Goal: Task Accomplishment & Management: Manage account settings

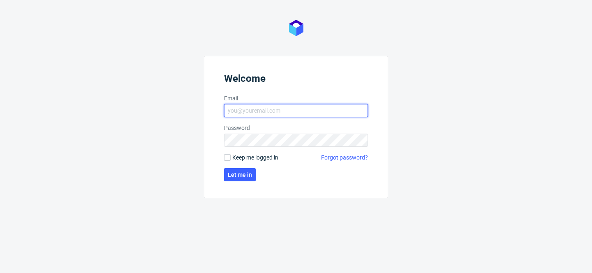
type input "[PERSON_NAME][EMAIL_ADDRESS][PERSON_NAME][DOMAIN_NAME]"
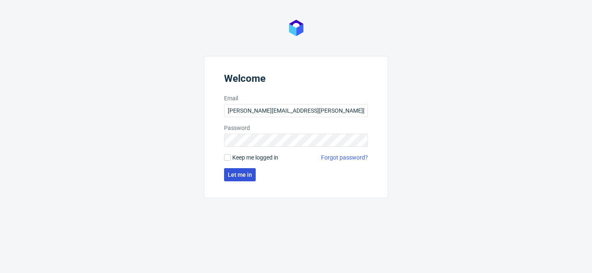
click at [236, 173] on span "Let me in" at bounding box center [240, 175] width 24 height 6
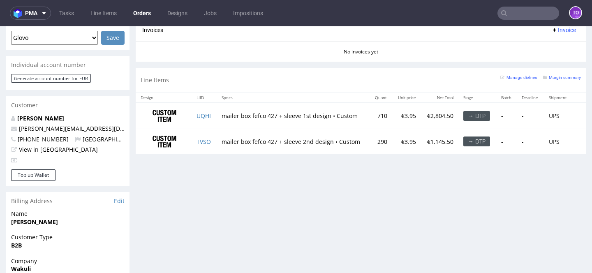
scroll to position [347, 0]
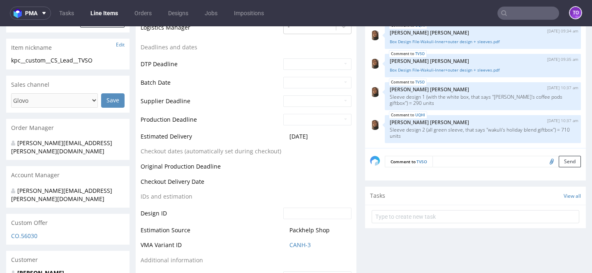
scroll to position [287, 0]
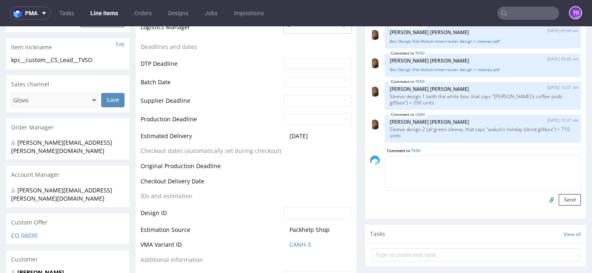
click at [455, 160] on textarea at bounding box center [483, 172] width 196 height 35
type textarea "siatki producenta"
click at [545, 197] on input "file" at bounding box center [551, 199] width 12 height 11
type input "C:\fakepath\kt-732-15606-k-v1.eps"
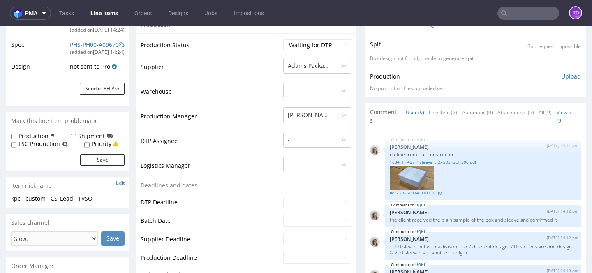
scroll to position [275, 0]
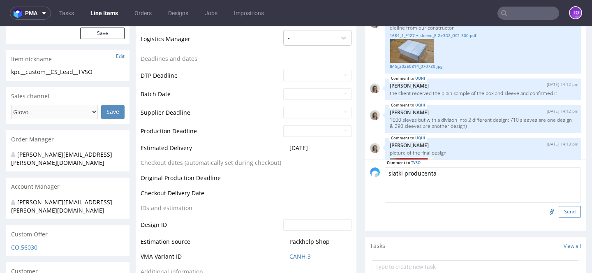
click at [559, 213] on button "Send" at bounding box center [570, 212] width 22 height 12
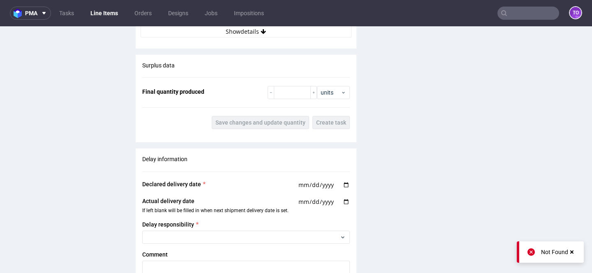
scroll to position [1523, 0]
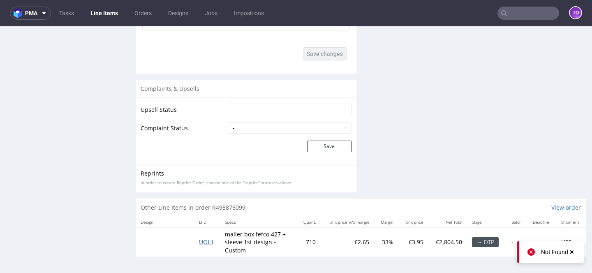
click at [201, 243] on span "UQHI" at bounding box center [206, 242] width 14 height 8
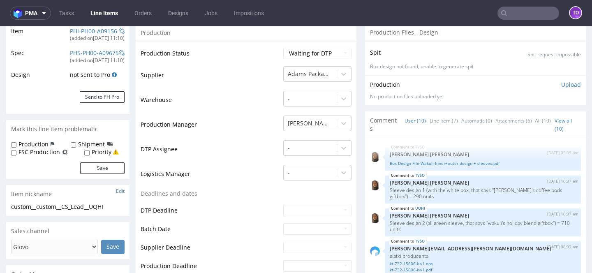
scroll to position [279, 0]
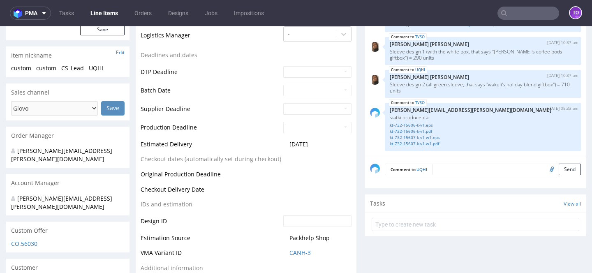
click at [438, 169] on textarea at bounding box center [506, 170] width 148 height 12
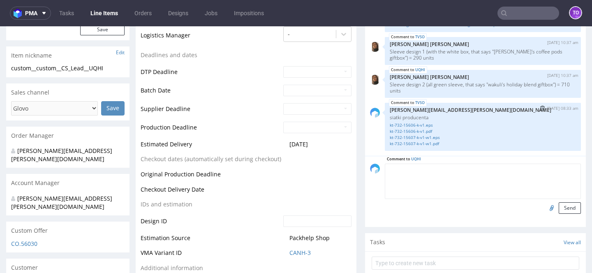
click at [410, 116] on p "siatki producenta" at bounding box center [483, 117] width 186 height 6
copy p "siatki producenta"
click at [414, 180] on textarea at bounding box center [483, 181] width 196 height 35
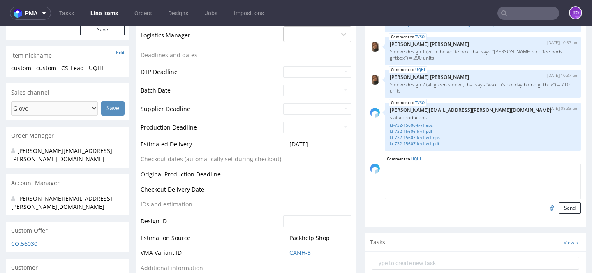
paste textarea "siatki producenta"
type textarea "siatki producenta"
click at [545, 208] on input "file" at bounding box center [551, 207] width 12 height 11
type input "C:\fakepath\kt-732-15606-k-v1.eps"
click at [559, 208] on button "Send" at bounding box center [570, 208] width 22 height 12
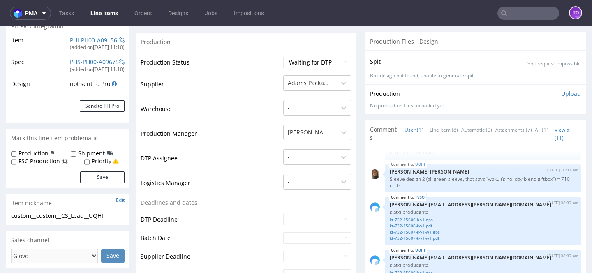
scroll to position [0, 0]
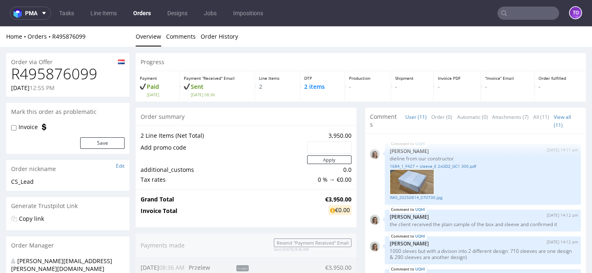
scroll to position [401, 0]
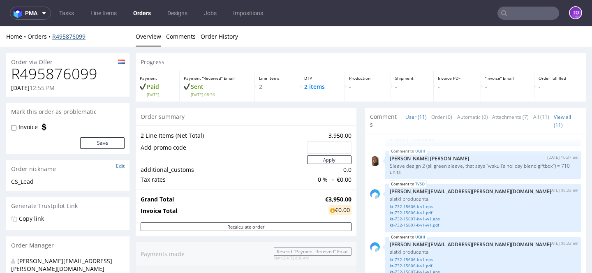
click at [77, 35] on link "R495876099" at bounding box center [68, 36] width 33 height 8
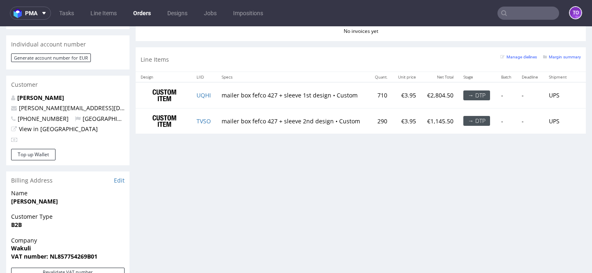
scroll to position [379, 0]
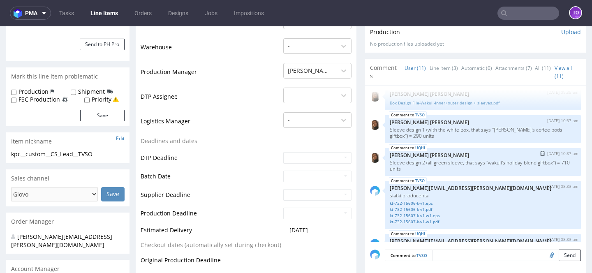
scroll to position [401, 0]
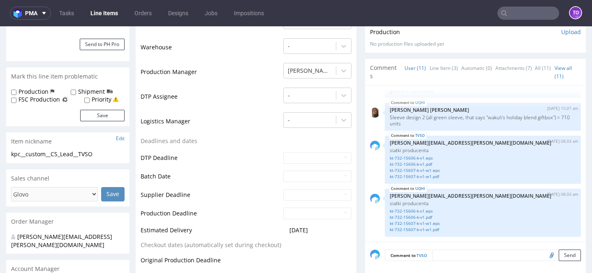
click at [524, 22] on nav "pma Tasks Line Items Orders Designs Jobs Impositions to" at bounding box center [296, 13] width 592 height 26
click at [520, 15] on input "text" at bounding box center [528, 13] width 62 height 13
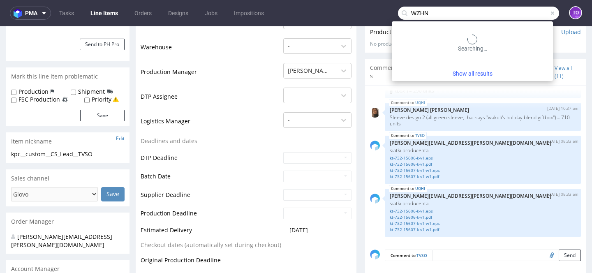
type input "WZHN"
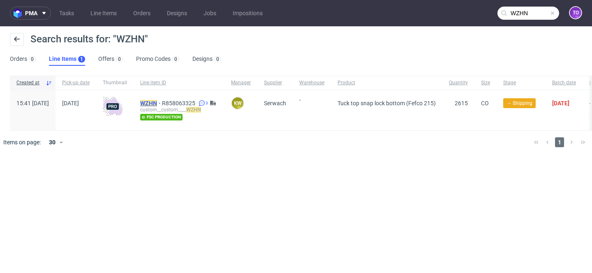
click at [157, 100] on mark "WZHN" at bounding box center [148, 103] width 17 height 7
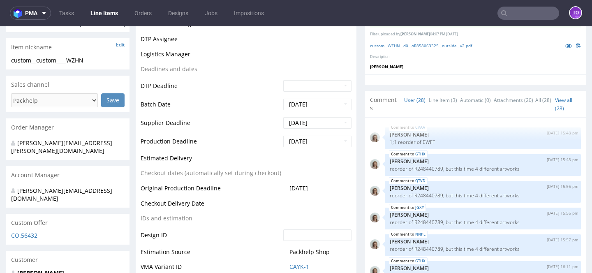
scroll to position [764, 0]
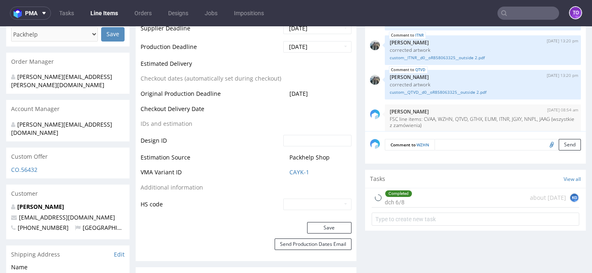
type input "2615"
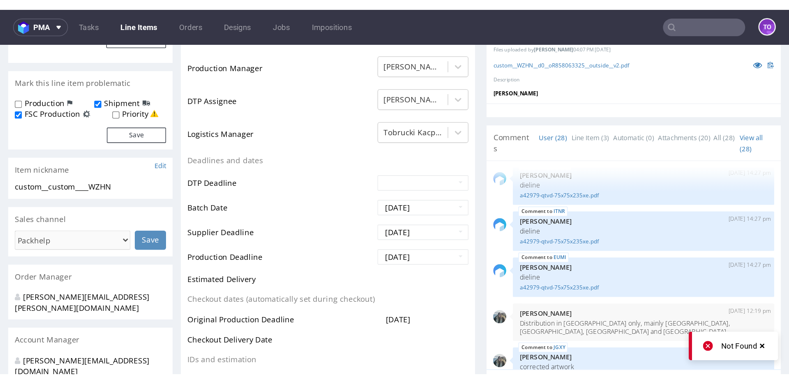
scroll to position [214, 0]
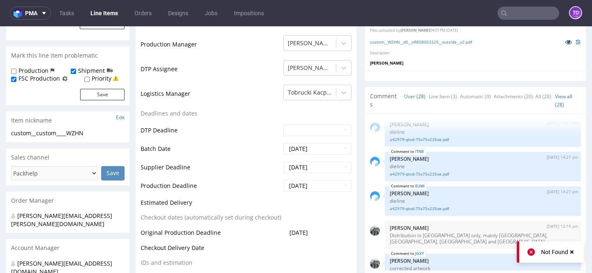
click at [565, 40] on icon at bounding box center [568, 42] width 7 height 6
click at [532, 11] on input "text" at bounding box center [528, 13] width 62 height 13
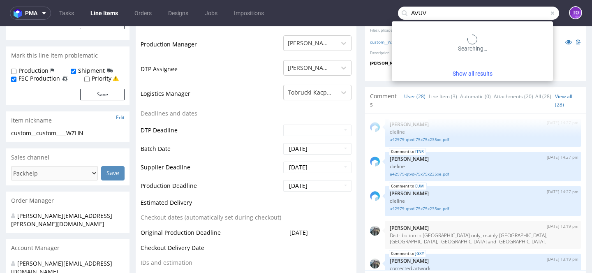
type input "AVUV"
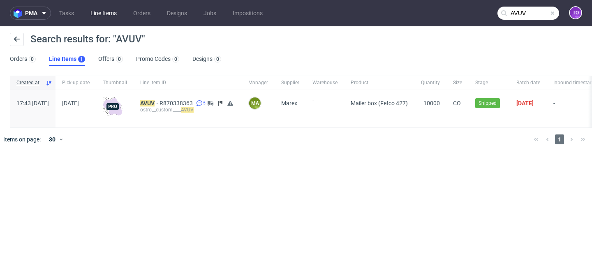
click at [95, 18] on link "Line Items" at bounding box center [104, 13] width 36 height 13
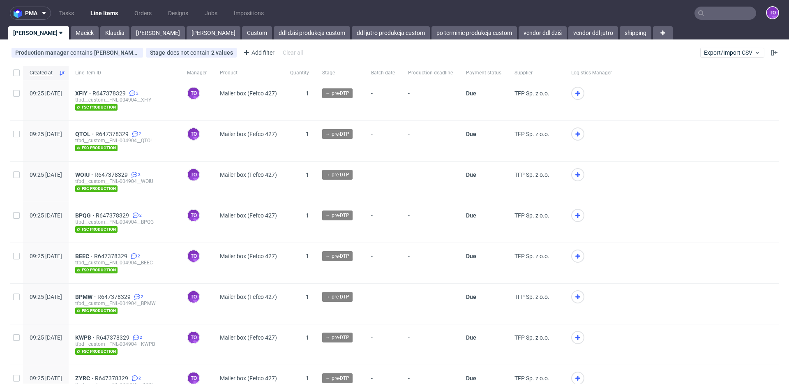
click at [592, 12] on input "text" at bounding box center [726, 13] width 62 height 13
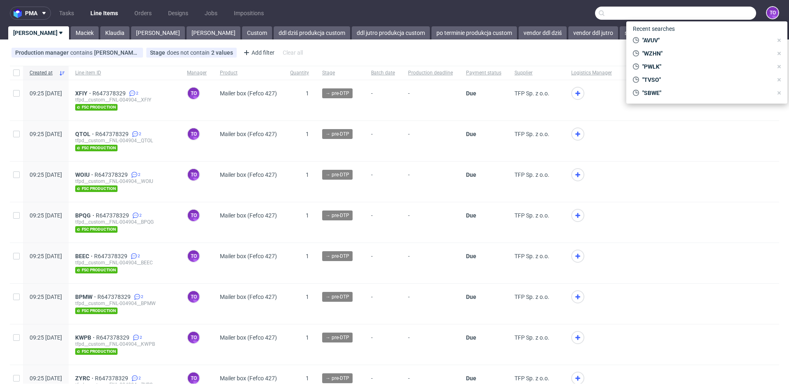
paste input "R892638419"
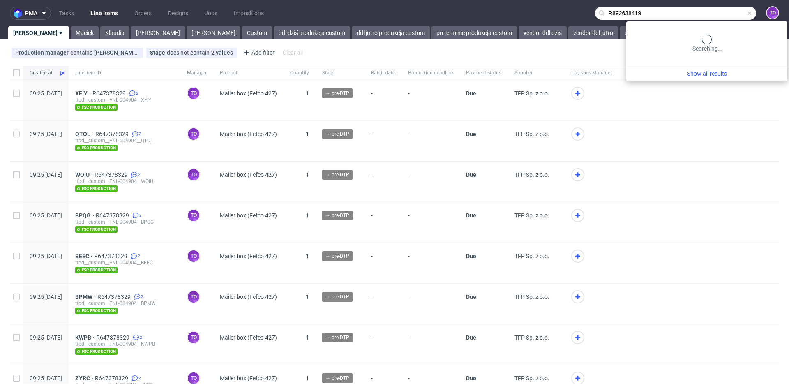
type input "R892638419"
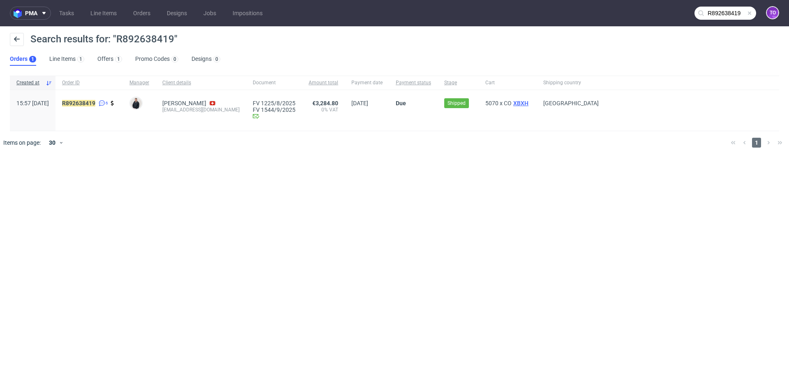
click at [512, 104] on span "XBXH" at bounding box center [521, 103] width 18 height 7
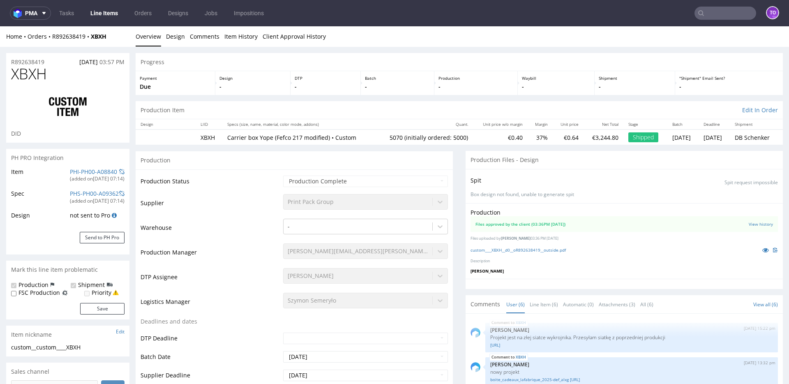
scroll to position [2, 0]
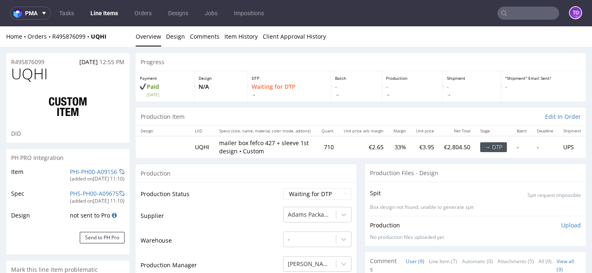
scroll to position [295, 0]
click at [513, 11] on input "text" at bounding box center [528, 13] width 62 height 13
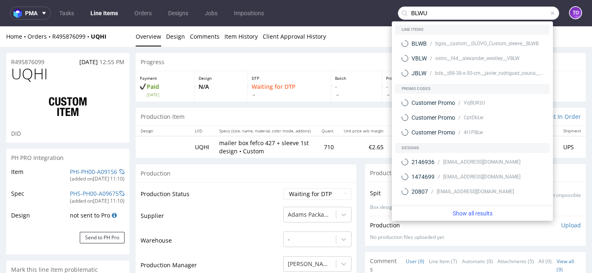
type input "BLWU"
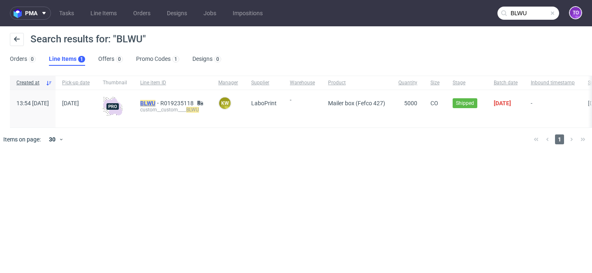
click at [155, 104] on mark "BLWU" at bounding box center [147, 103] width 15 height 7
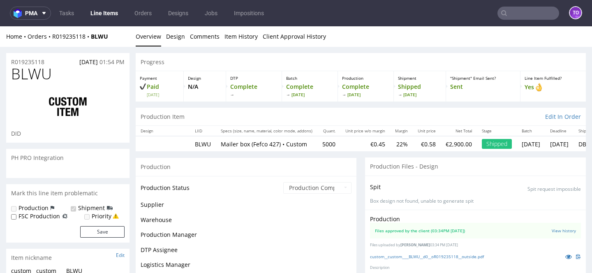
scroll to position [173, 0]
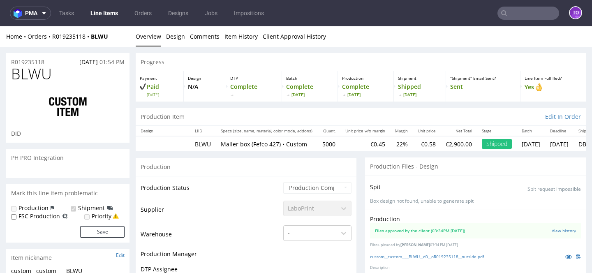
select select "in_progress"
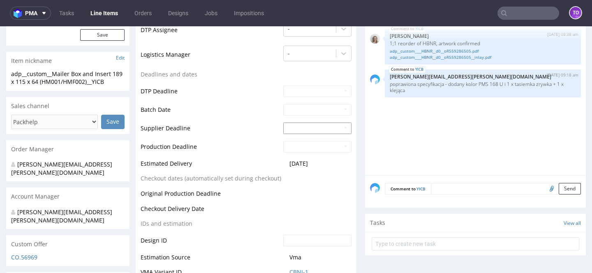
scroll to position [435, 0]
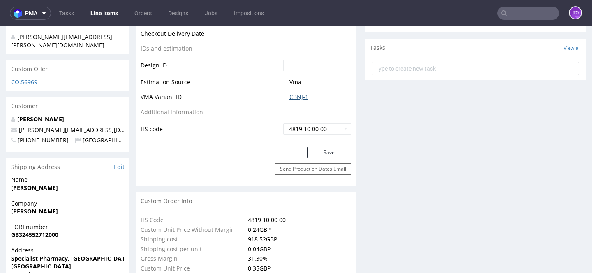
click at [299, 99] on link "CBNJ-1" at bounding box center [298, 97] width 19 height 8
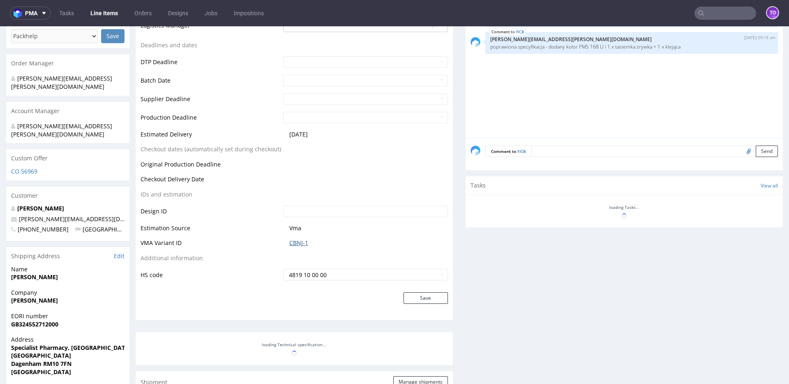
click at [298, 194] on table "Production Status Waiting for Artwork Waiting for Diecut Waiting for Mockup Wai…" at bounding box center [294, 89] width 307 height 383
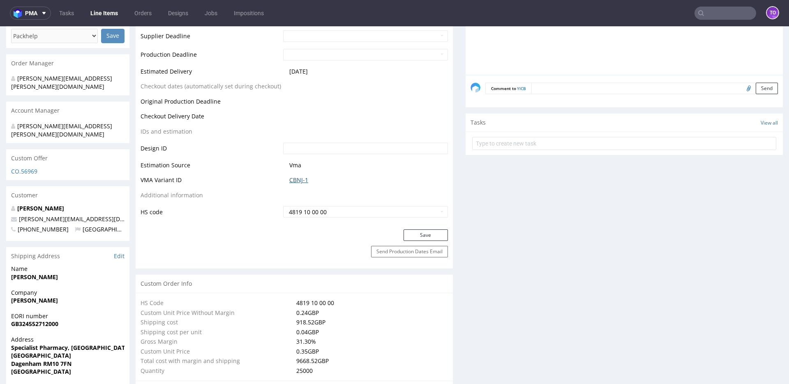
click at [297, 178] on link "CBNJ-1" at bounding box center [298, 180] width 19 height 8
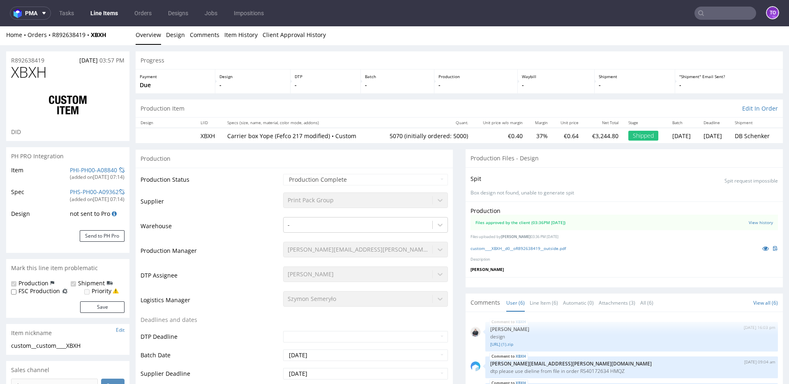
scroll to position [74, 0]
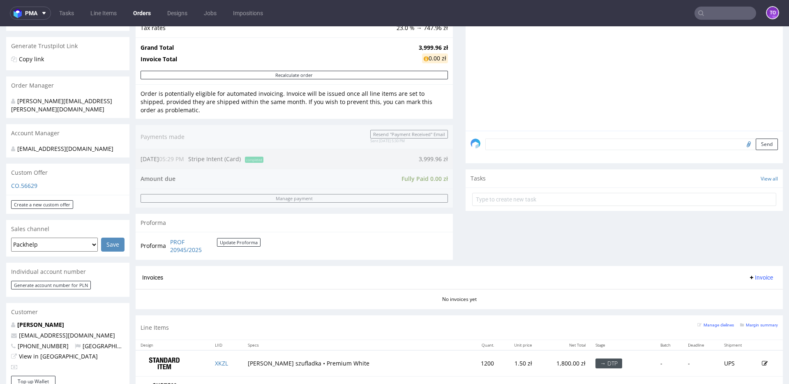
scroll to position [268, 0]
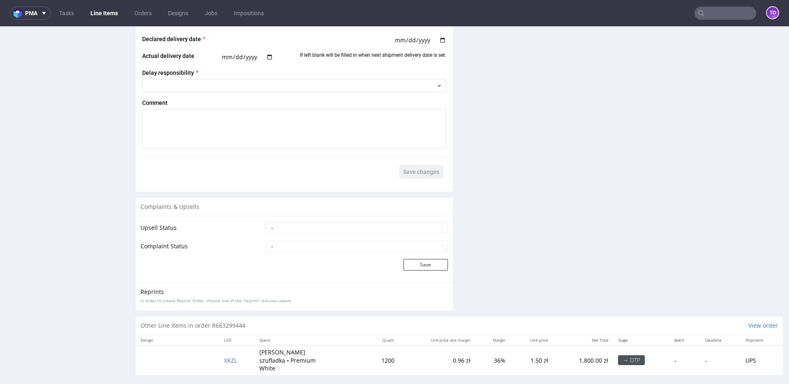
scroll to position [2, 0]
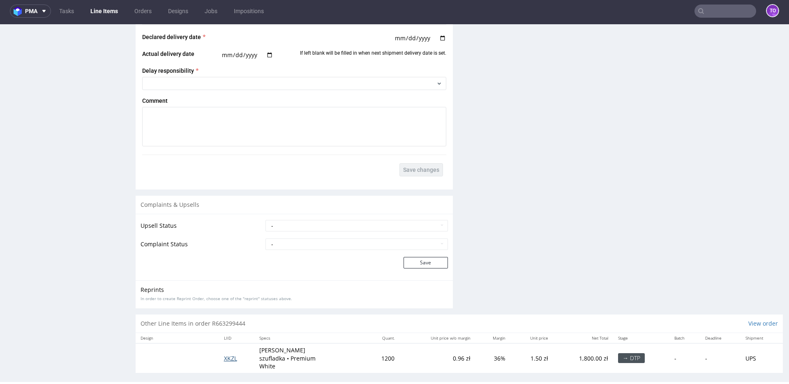
click at [228, 355] on span "XKZL" at bounding box center [230, 358] width 13 height 8
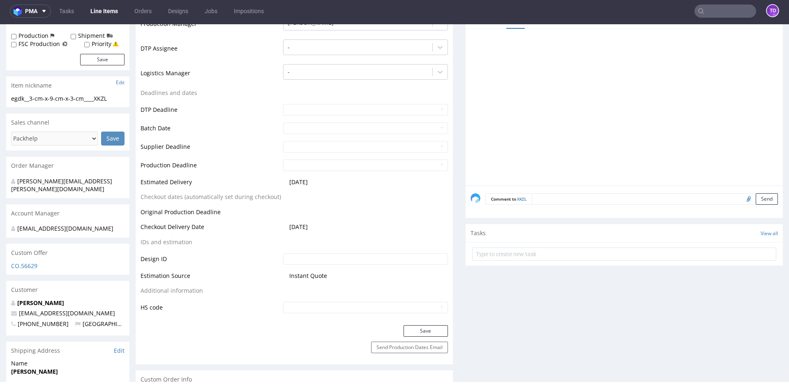
scroll to position [347, 0]
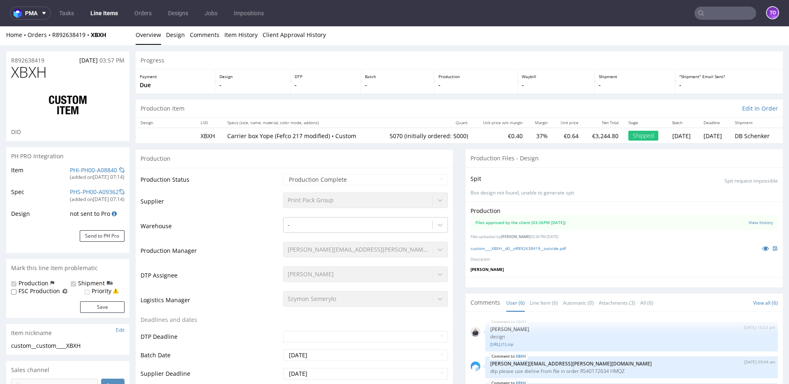
scroll to position [74, 0]
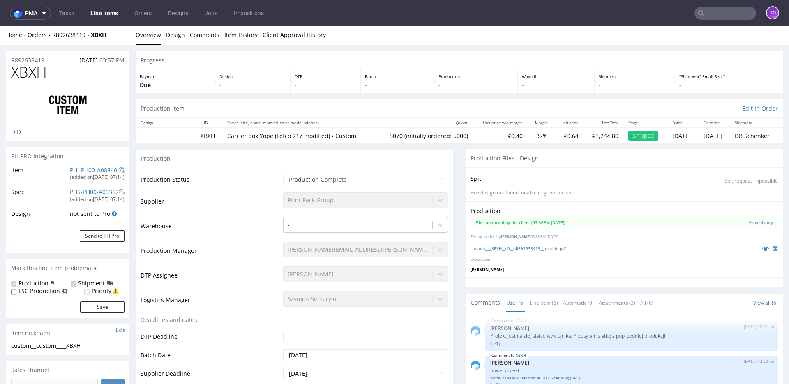
click at [112, 13] on link "Line Items" at bounding box center [104, 13] width 37 height 13
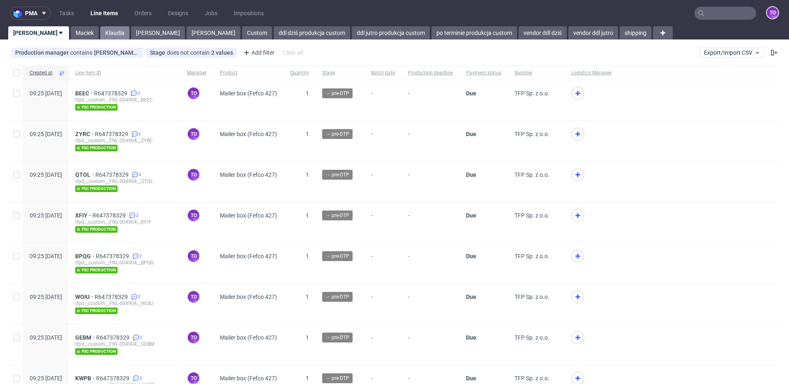
click at [100, 32] on link "Klaudia" at bounding box center [114, 32] width 29 height 13
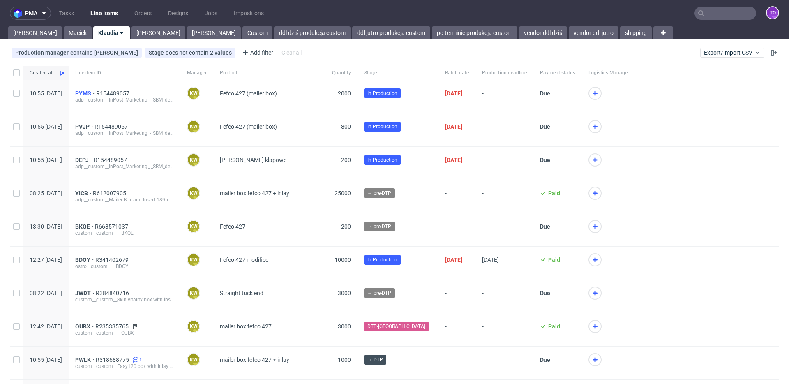
click at [96, 92] on span "PYMS" at bounding box center [85, 93] width 21 height 7
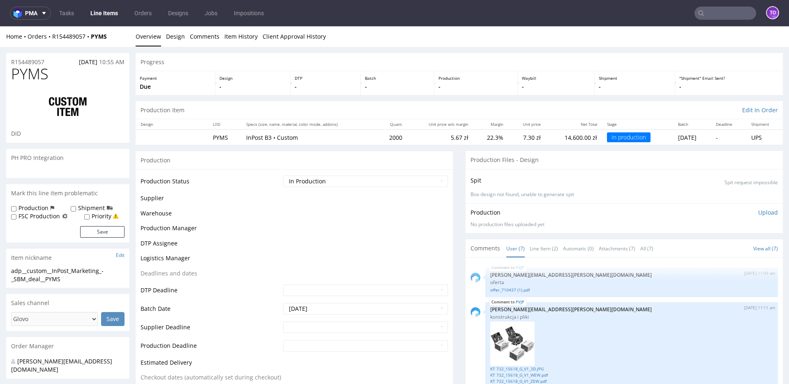
scroll to position [284, 0]
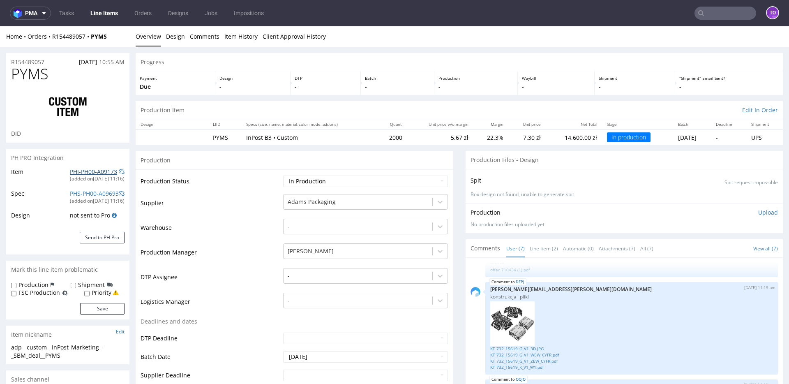
click at [97, 172] on link "PHI-PH00-A09173" at bounding box center [93, 172] width 47 height 8
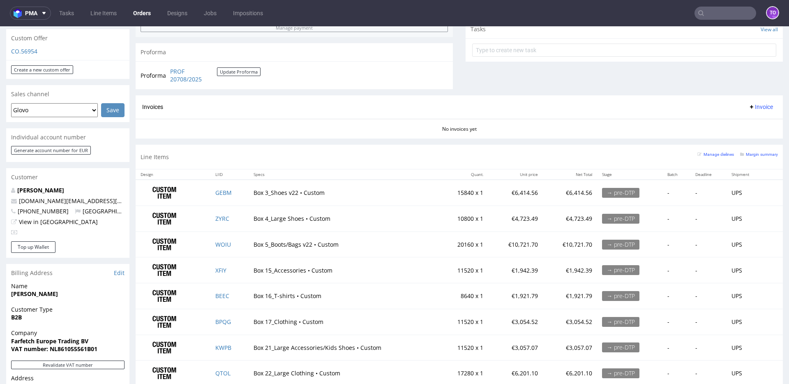
scroll to position [354, 0]
